Goal: Find specific page/section: Find specific page/section

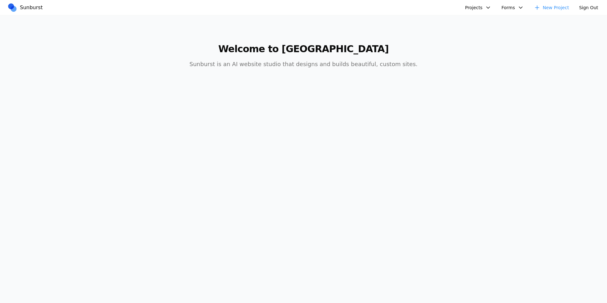
click at [479, 4] on button "Projects" at bounding box center [478, 8] width 34 height 10
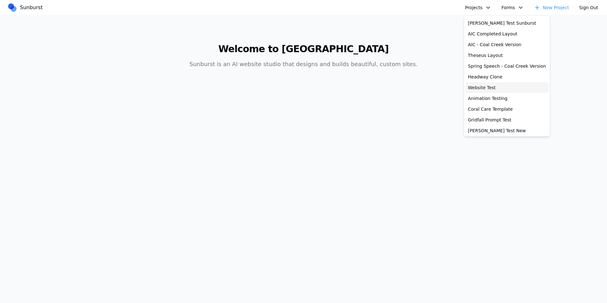
scroll to position [28, 0]
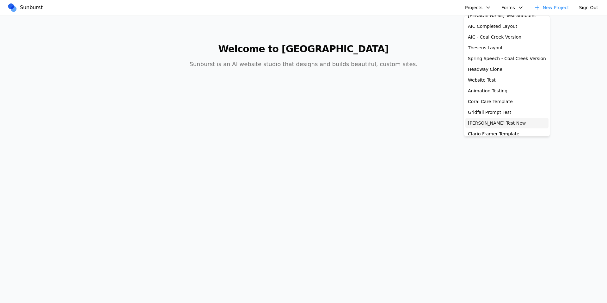
click at [488, 120] on link "[PERSON_NAME] Test New" at bounding box center [507, 123] width 83 height 11
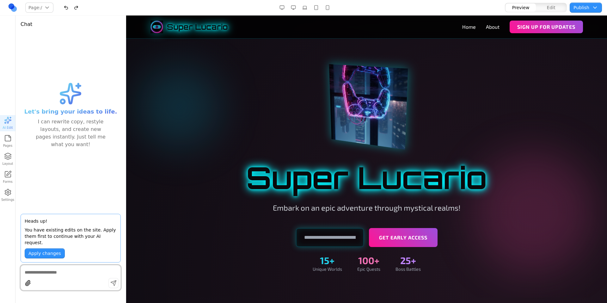
click at [237, 6] on div at bounding box center [304, 8] width 195 height 10
click at [172, 5] on div "Page: / / /about Manage pages" at bounding box center [105, 8] width 195 height 10
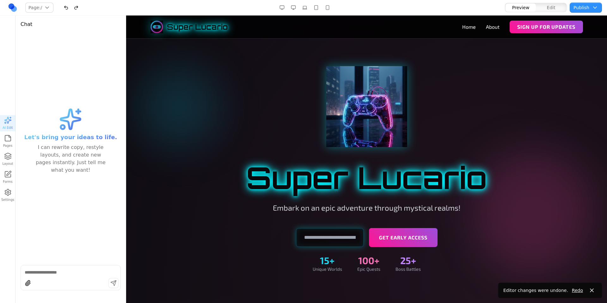
click at [9, 158] on icon "button" at bounding box center [8, 156] width 8 height 8
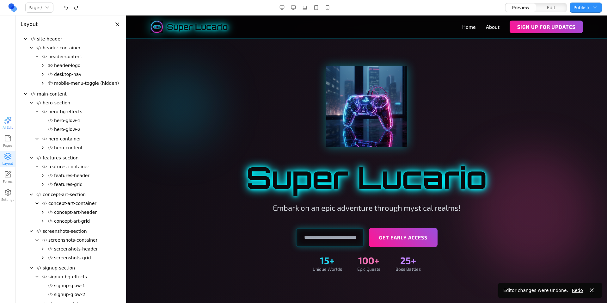
click at [432, 0] on nav "Page: / / /about Manage pages Preview Edit Publish Choose publish destination S…" at bounding box center [303, 7] width 607 height 15
drag, startPoint x: 59, startPoint y: 129, endPoint x: 68, endPoint y: 120, distance: 12.5
click at [68, 120] on div "site-header header-container header-content header-logo desktop-nav mobile-menu…" at bounding box center [71, 218] width 100 height 368
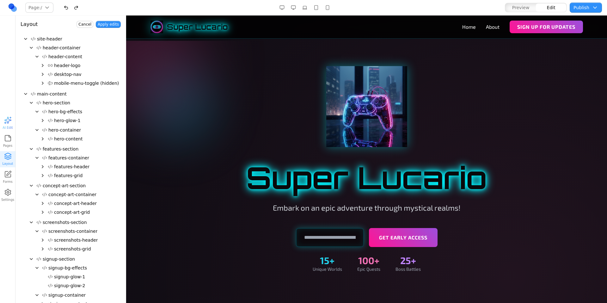
click at [226, 6] on div at bounding box center [304, 8] width 195 height 10
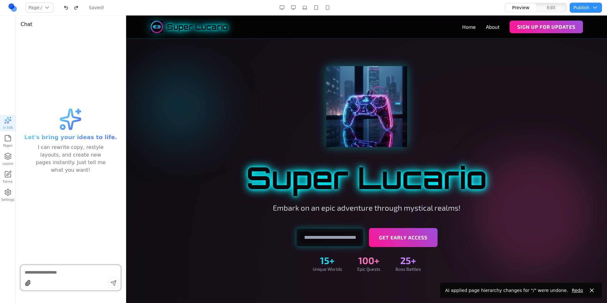
click at [196, 6] on div "Page: / / /about Manage pages Saved!" at bounding box center [105, 8] width 195 height 10
